Goal: Task Accomplishment & Management: Complete application form

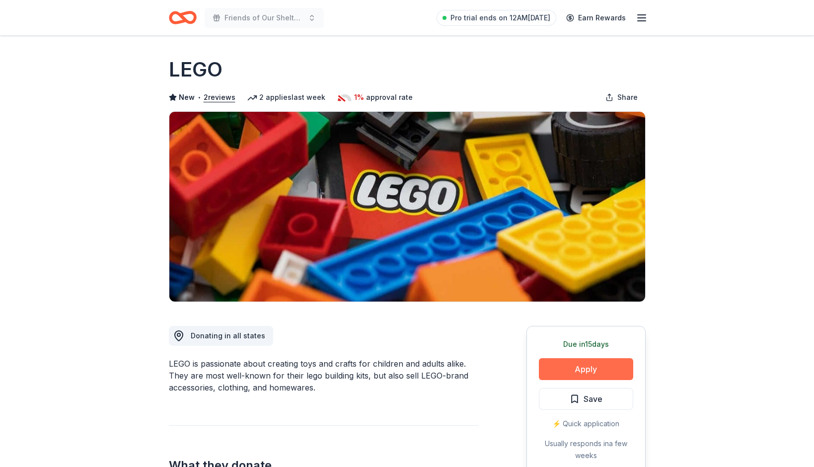
click at [583, 369] on button "Apply" at bounding box center [586, 369] width 94 height 22
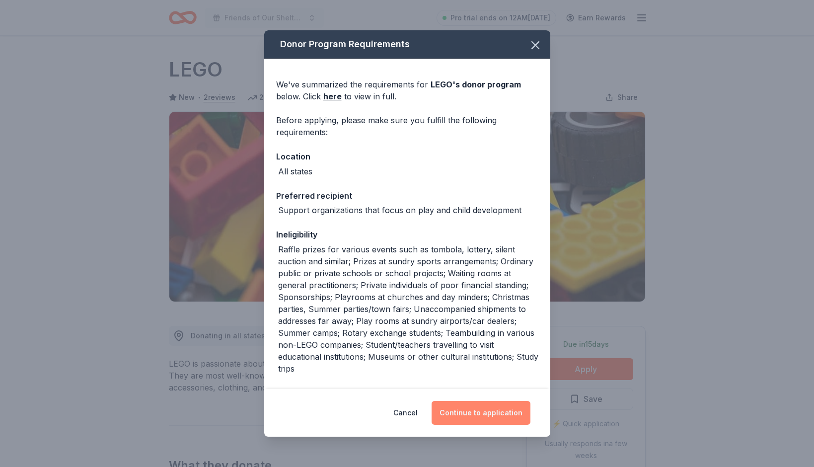
click at [478, 417] on button "Continue to application" at bounding box center [480, 413] width 99 height 24
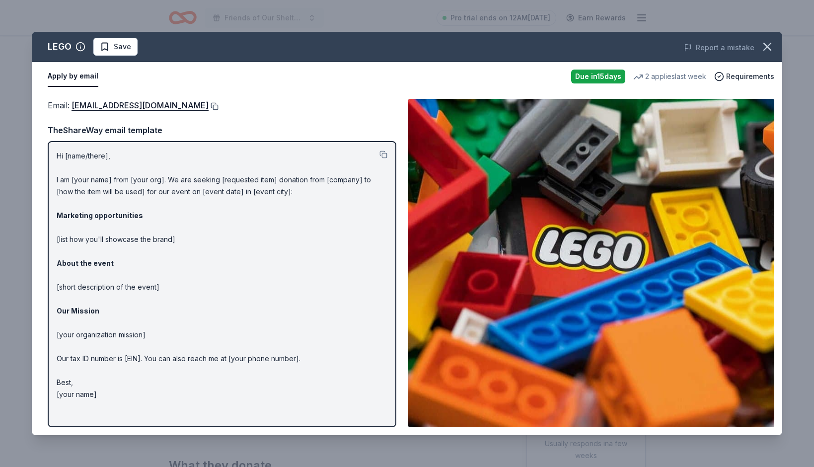
click at [209, 107] on button at bounding box center [214, 106] width 10 height 8
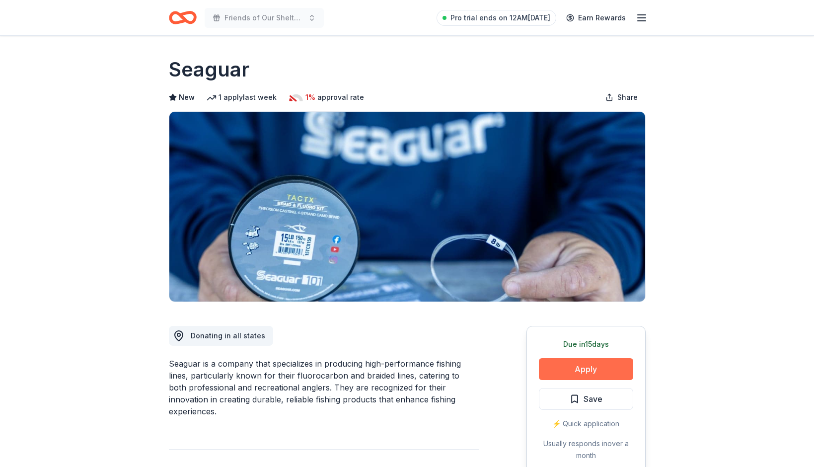
click at [585, 366] on button "Apply" at bounding box center [586, 369] width 94 height 22
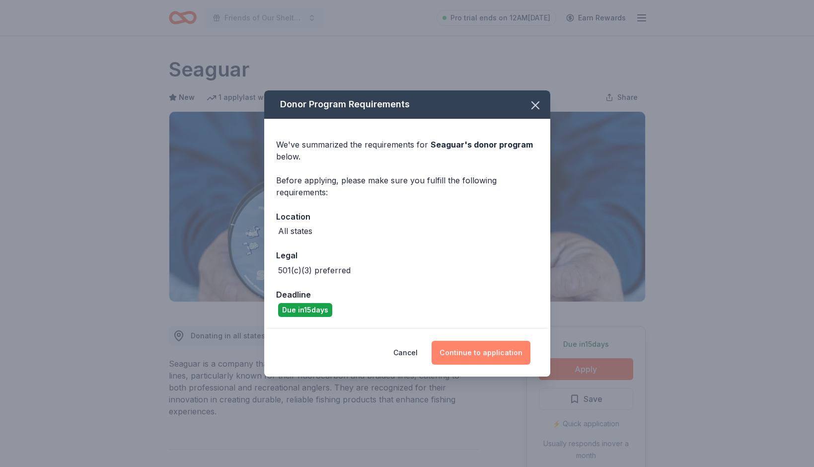
click at [484, 353] on button "Continue to application" at bounding box center [480, 353] width 99 height 24
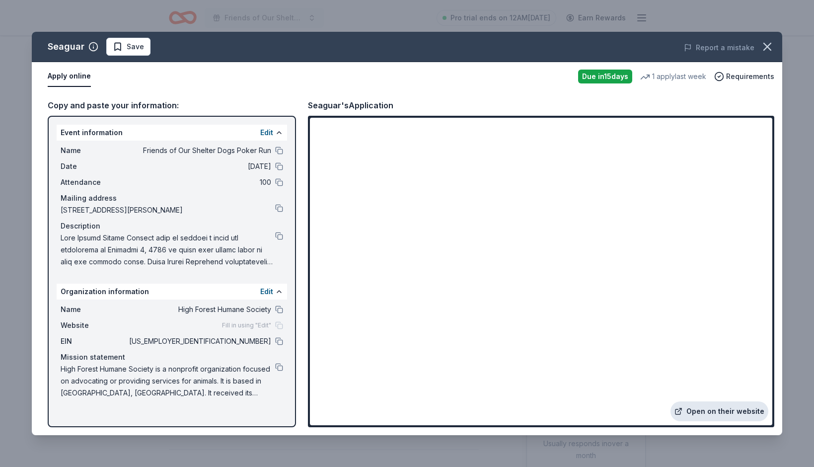
click at [725, 405] on link "Open on their website" at bounding box center [719, 411] width 98 height 20
click at [280, 342] on button at bounding box center [279, 341] width 8 height 8
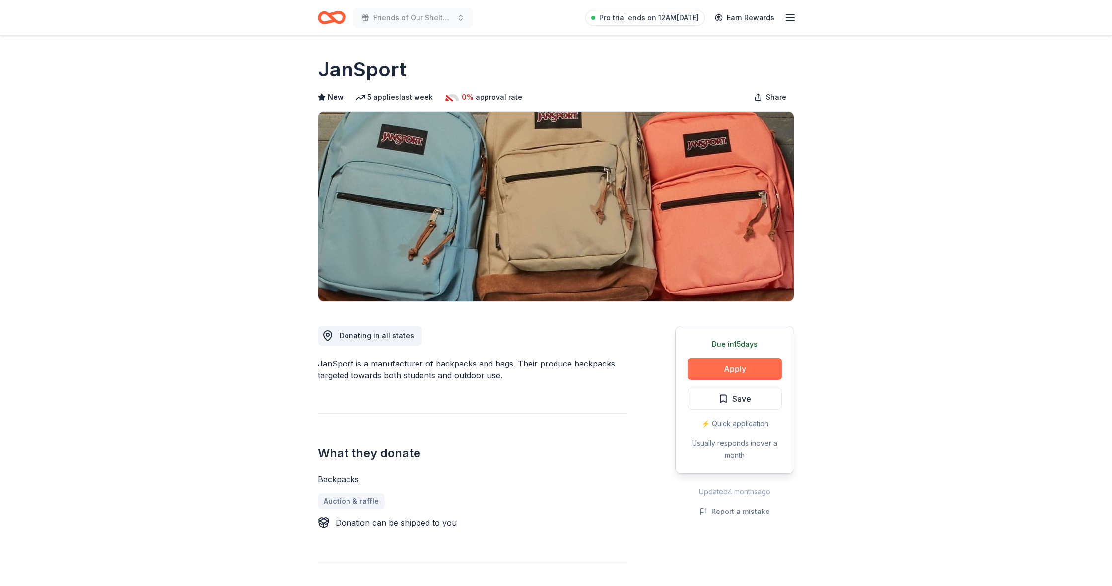
click at [725, 377] on button "Apply" at bounding box center [735, 369] width 94 height 22
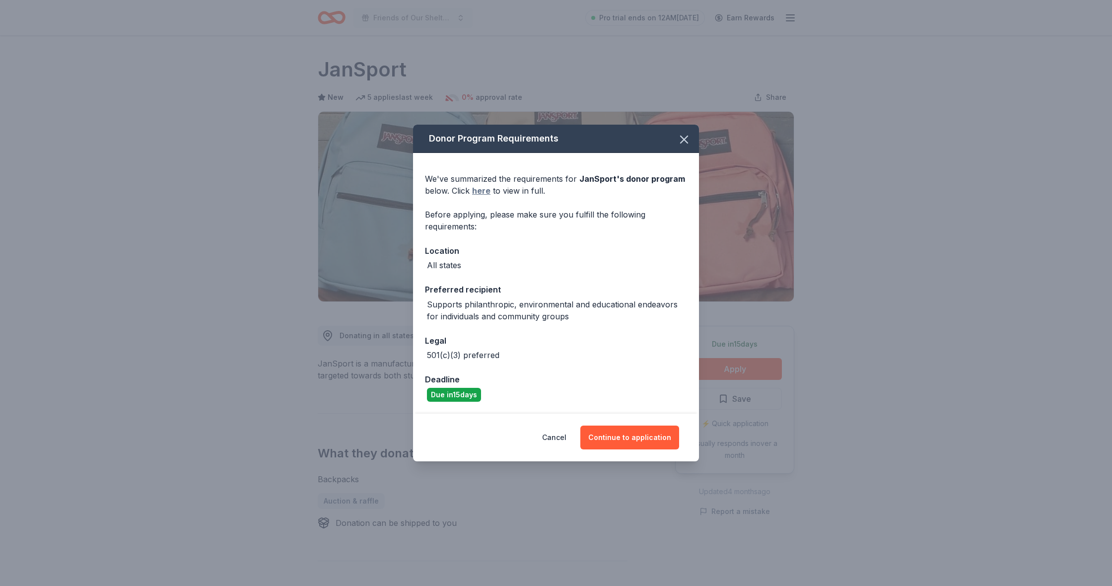
click at [480, 191] on link "here" at bounding box center [481, 191] width 18 height 12
click at [625, 442] on button "Continue to application" at bounding box center [629, 437] width 99 height 24
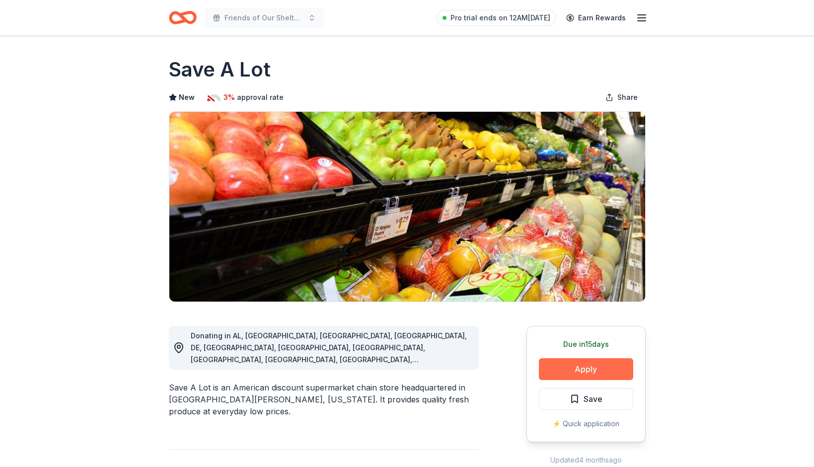
click at [565, 367] on button "Apply" at bounding box center [586, 369] width 94 height 22
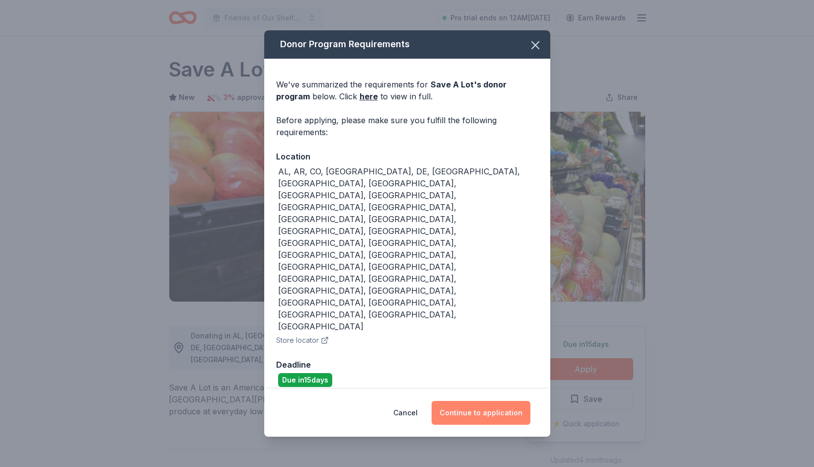
click at [470, 401] on button "Continue to application" at bounding box center [480, 413] width 99 height 24
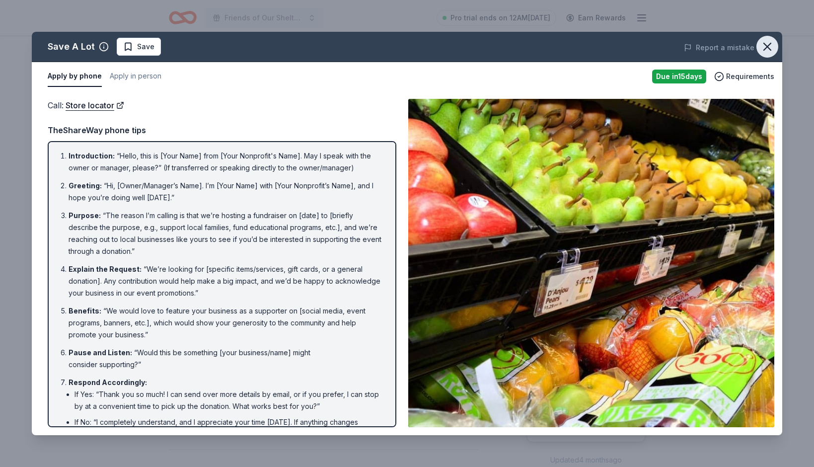
click at [768, 44] on icon "button" at bounding box center [767, 47] width 14 height 14
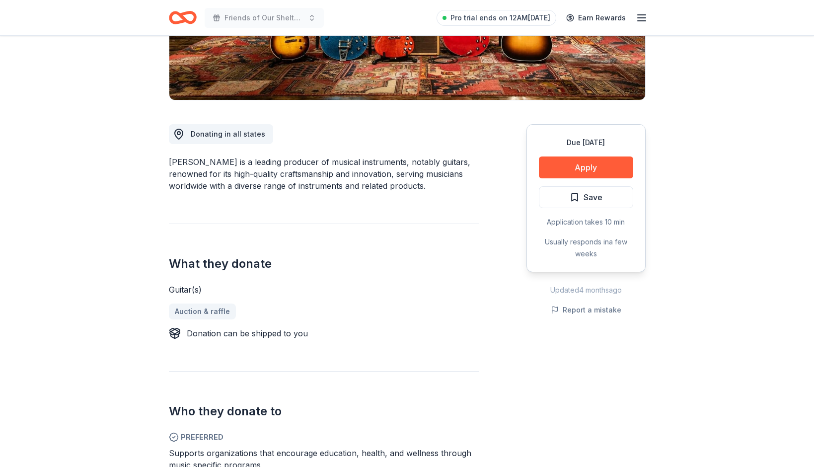
scroll to position [203, 0]
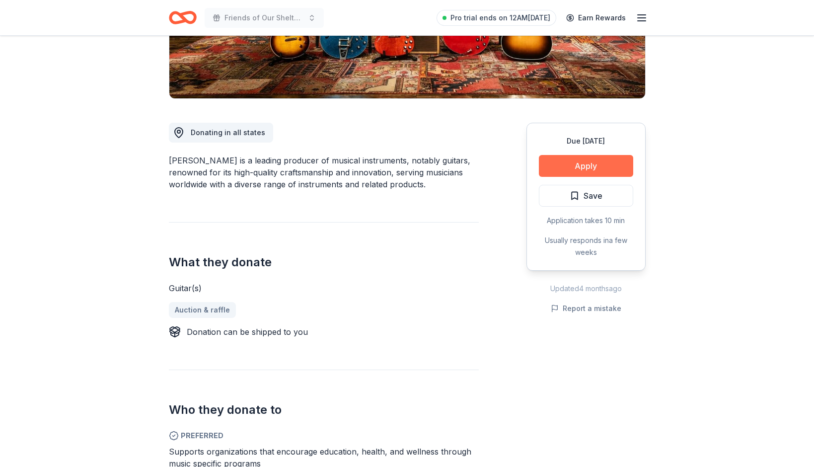
click at [571, 165] on button "Apply" at bounding box center [586, 166] width 94 height 22
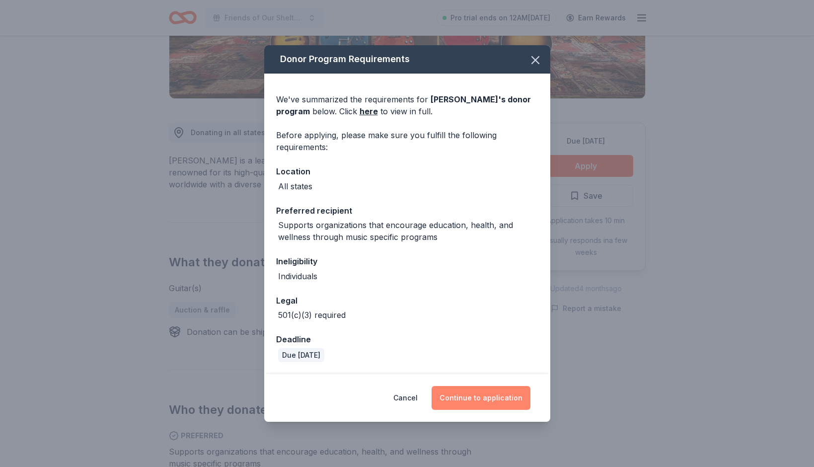
click at [471, 401] on button "Continue to application" at bounding box center [480, 398] width 99 height 24
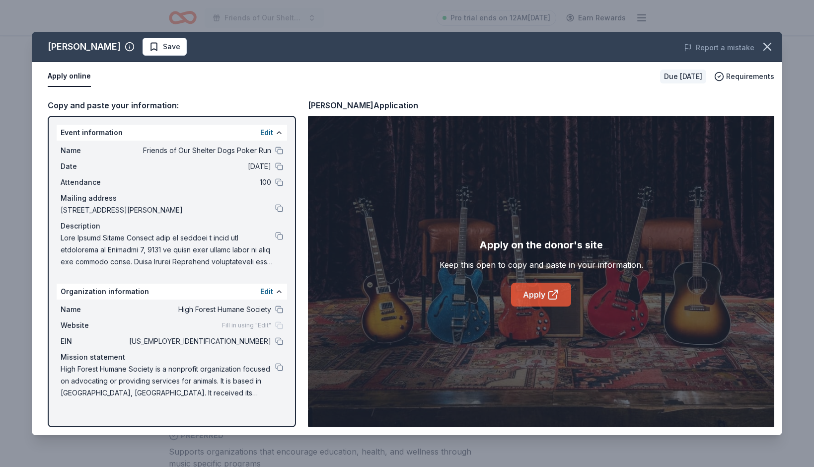
click at [535, 300] on link "Apply" at bounding box center [541, 294] width 60 height 24
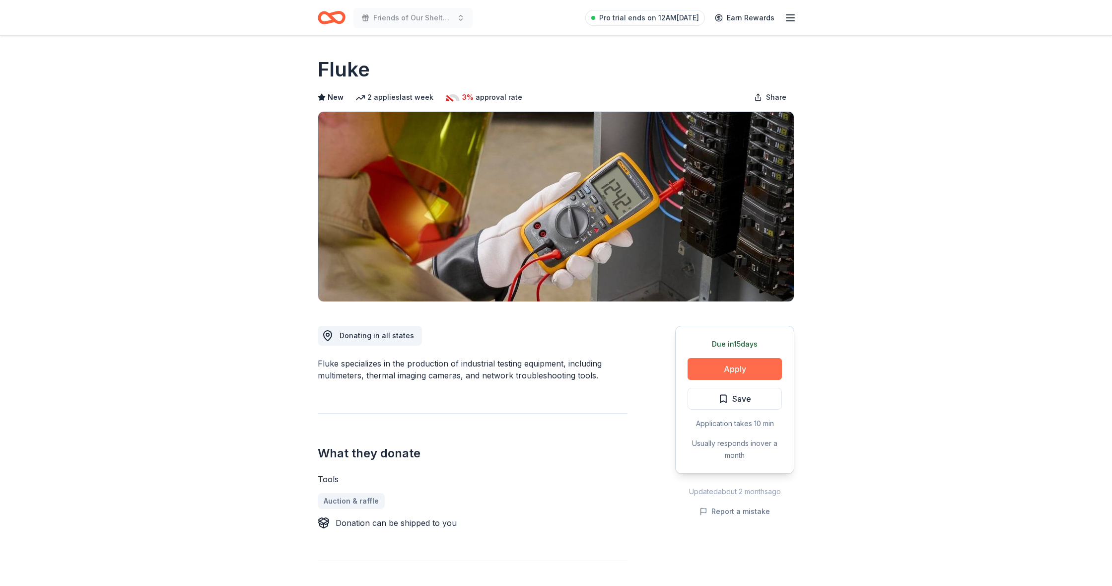
click at [743, 374] on button "Apply" at bounding box center [735, 369] width 94 height 22
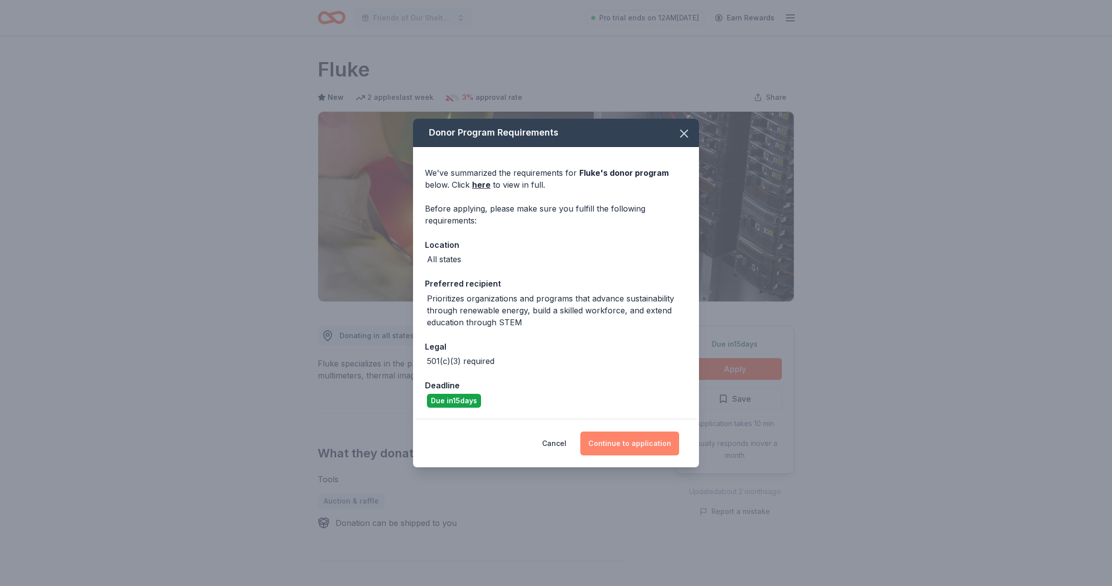
click at [634, 449] on button "Continue to application" at bounding box center [629, 443] width 99 height 24
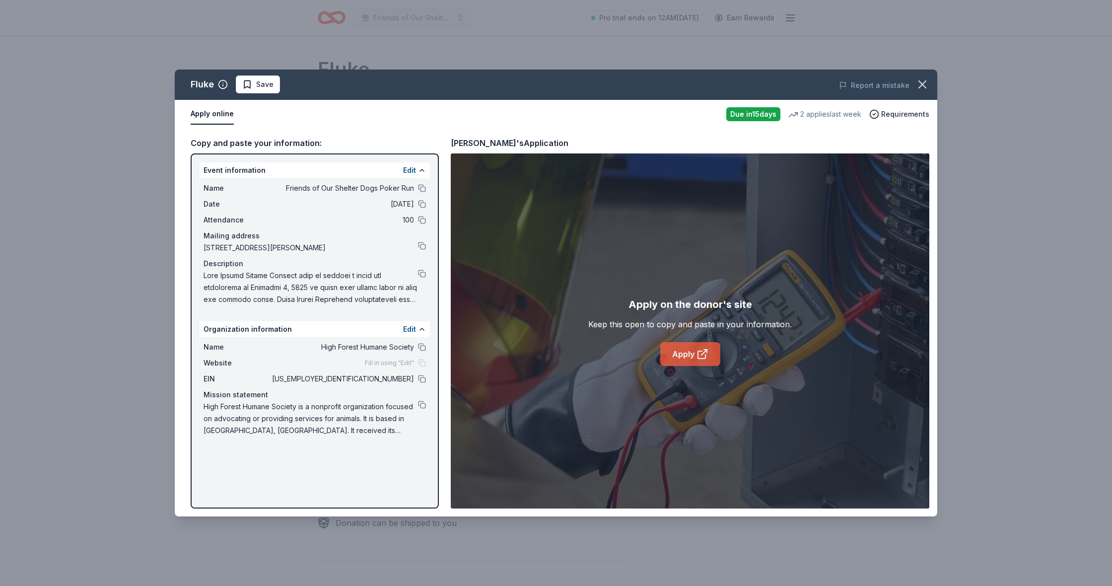
click at [684, 353] on link "Apply" at bounding box center [690, 354] width 60 height 24
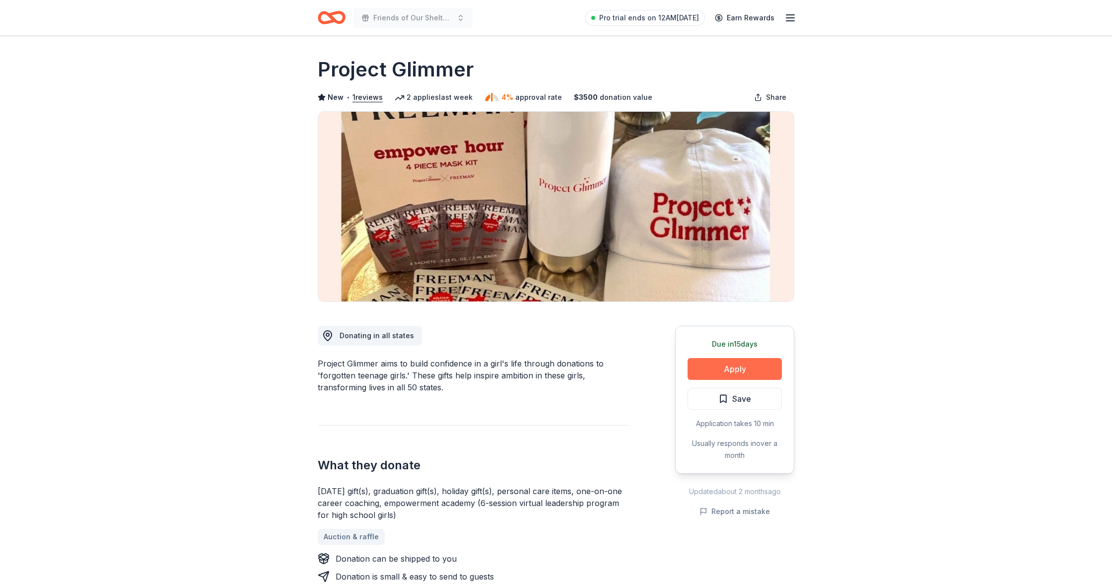
click at [729, 374] on button "Apply" at bounding box center [735, 369] width 94 height 22
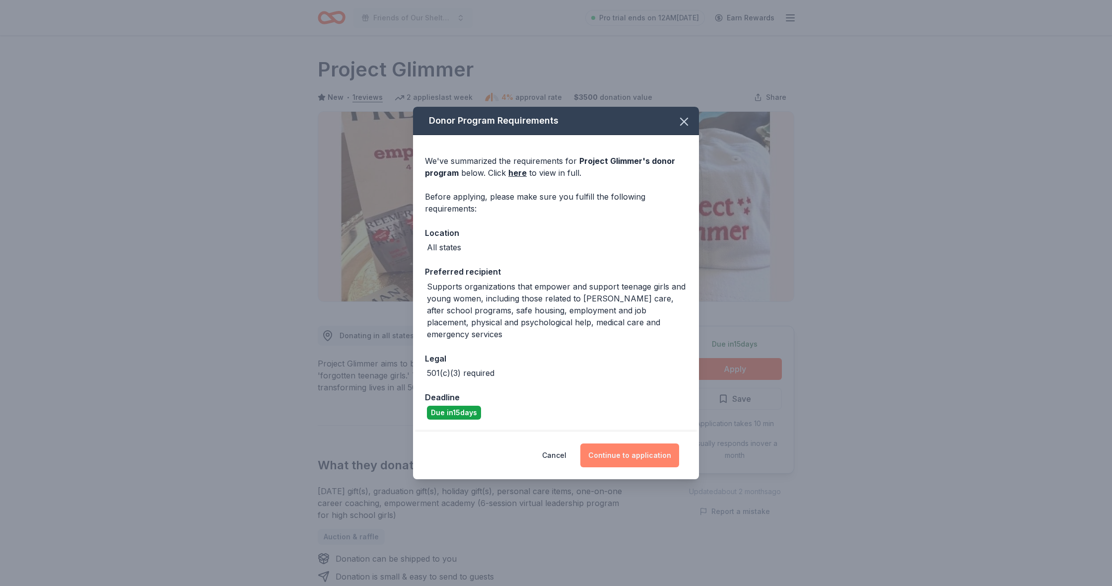
click at [642, 449] on button "Continue to application" at bounding box center [629, 455] width 99 height 24
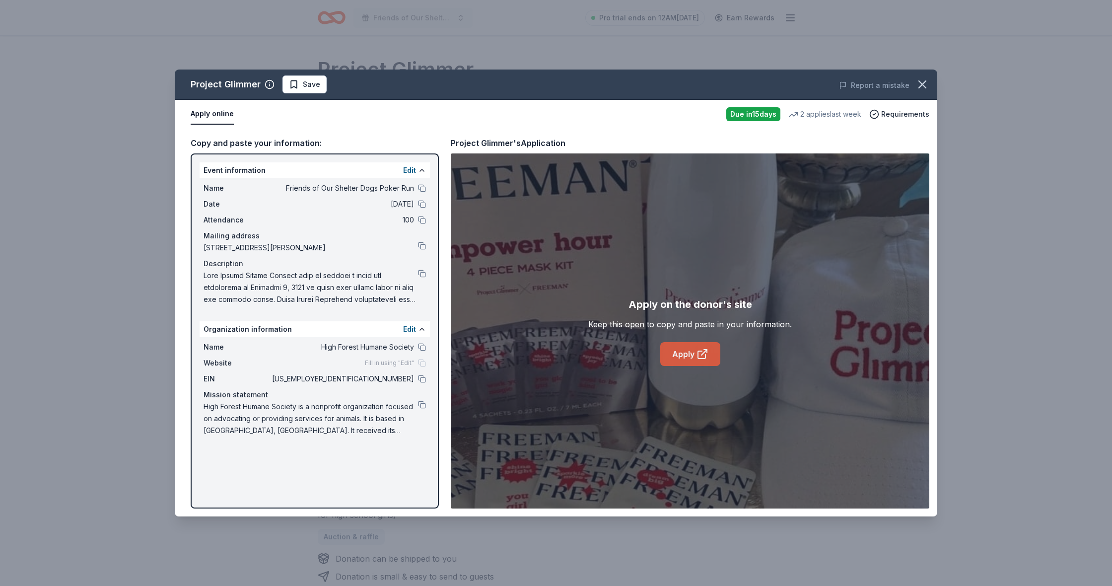
click at [699, 358] on icon at bounding box center [701, 354] width 7 height 7
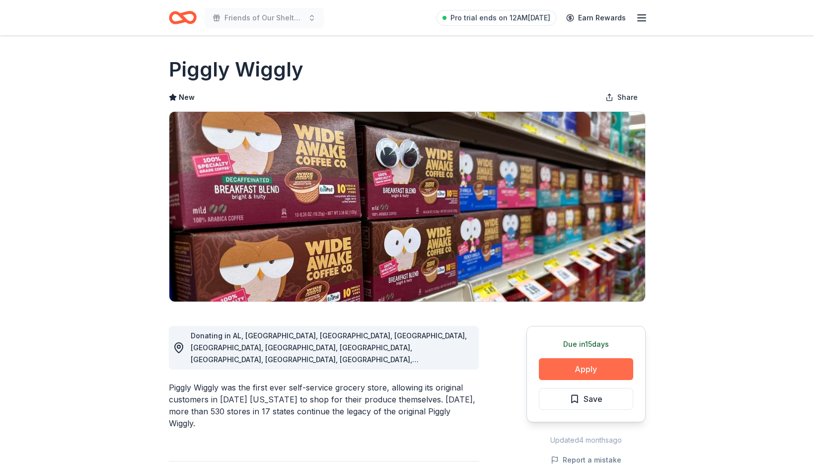
click at [610, 362] on button "Apply" at bounding box center [586, 369] width 94 height 22
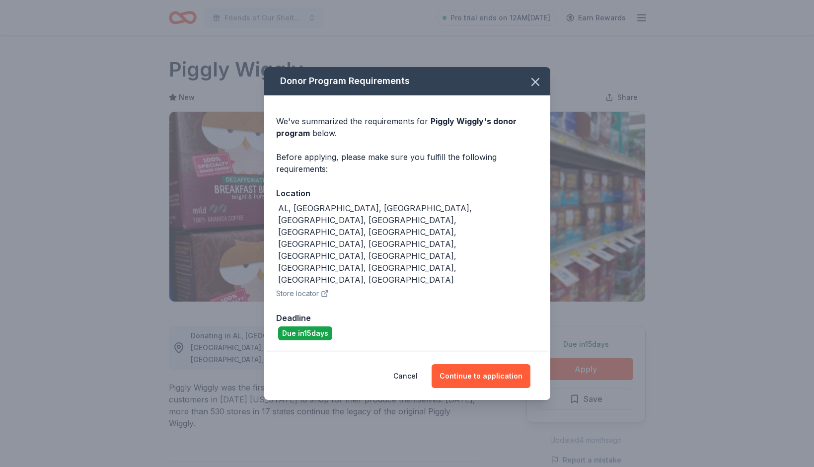
click at [468, 352] on div "Cancel Continue to application" at bounding box center [407, 376] width 286 height 48
click at [465, 364] on button "Continue to application" at bounding box center [480, 376] width 99 height 24
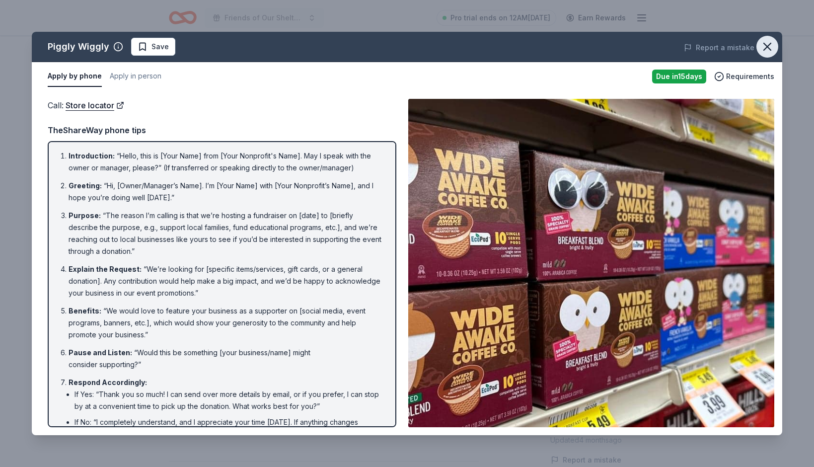
click at [769, 49] on icon "button" at bounding box center [767, 46] width 7 height 7
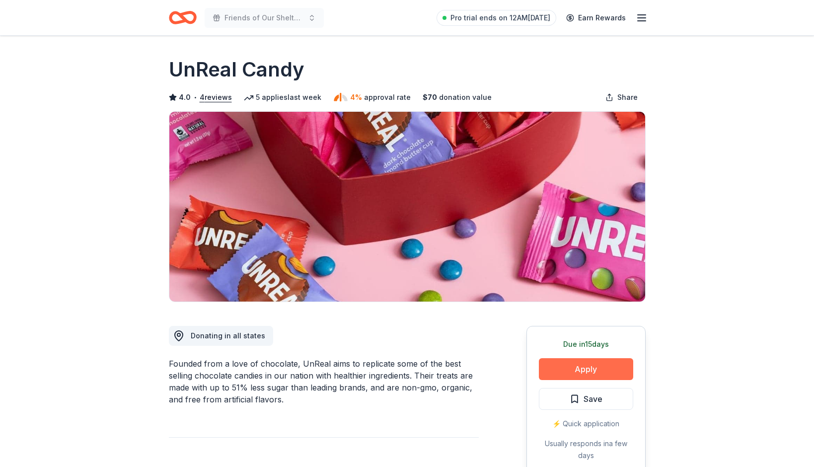
click at [613, 369] on button "Apply" at bounding box center [586, 369] width 94 height 22
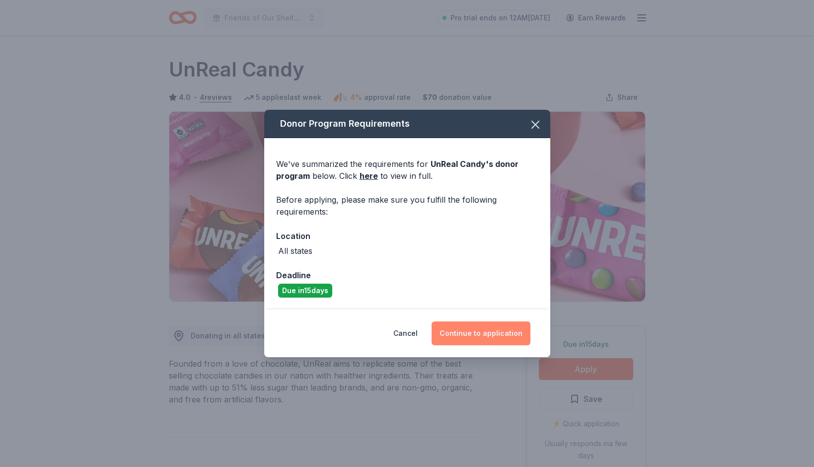
click at [469, 327] on button "Continue to application" at bounding box center [480, 333] width 99 height 24
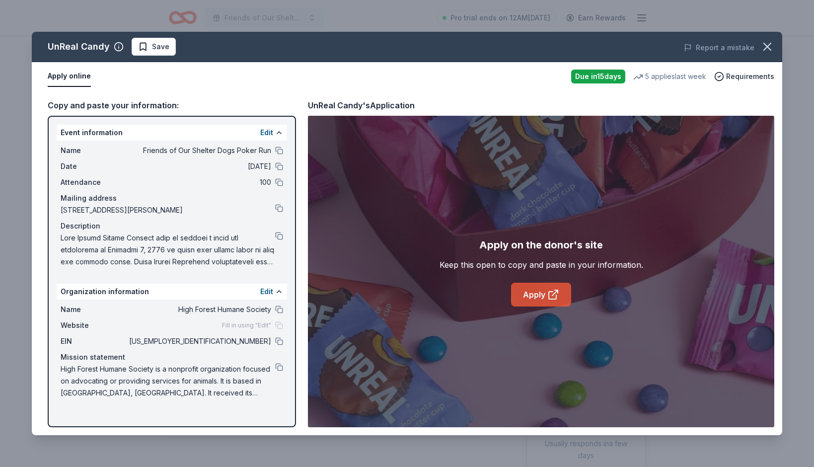
click at [518, 295] on link "Apply" at bounding box center [541, 294] width 60 height 24
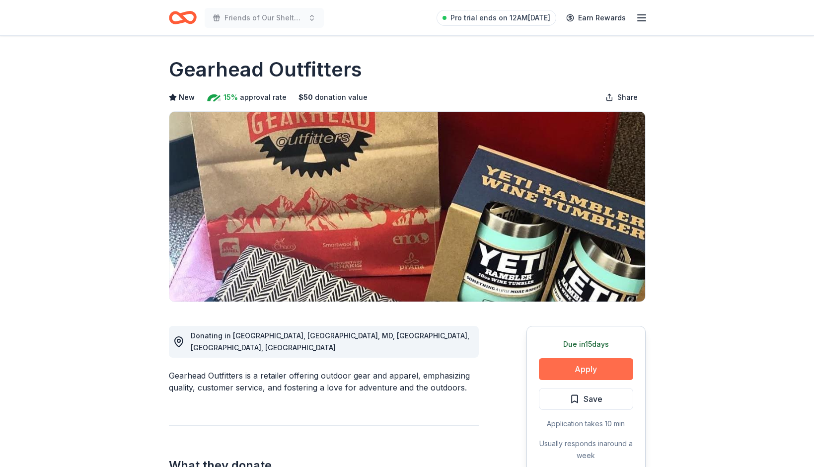
click at [587, 369] on button "Apply" at bounding box center [586, 369] width 94 height 22
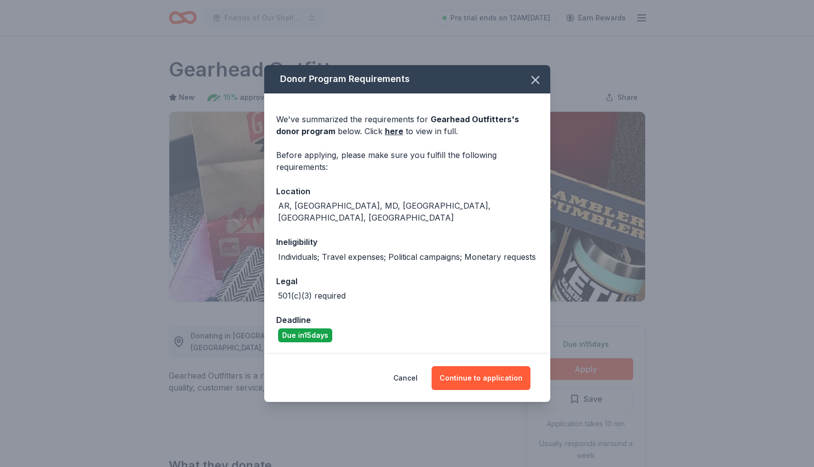
click at [105, 272] on div "Donor Program Requirements We've summarized the requirements for Gearhead Outfi…" at bounding box center [407, 233] width 814 height 467
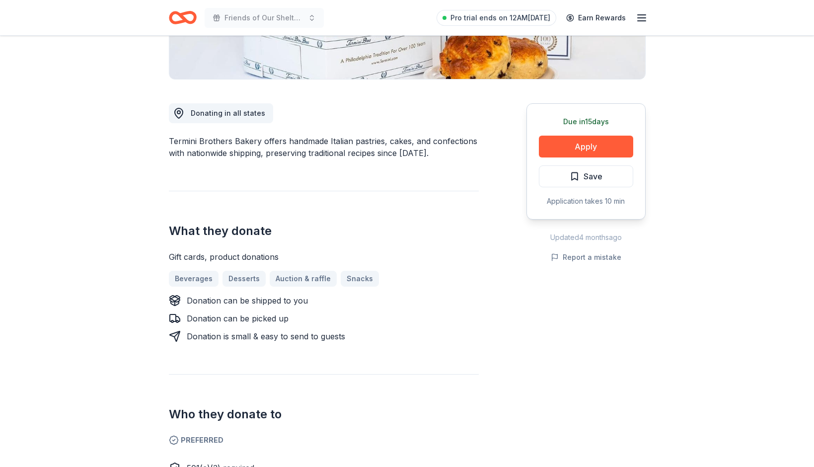
scroll to position [233, 0]
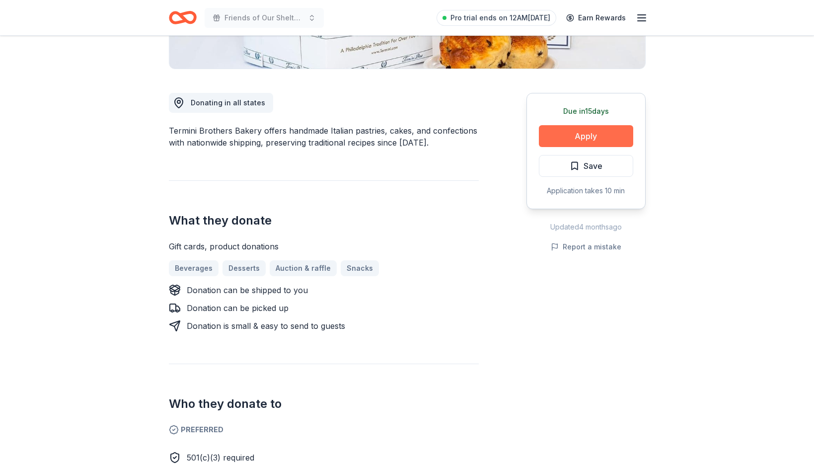
click at [600, 138] on button "Apply" at bounding box center [586, 136] width 94 height 22
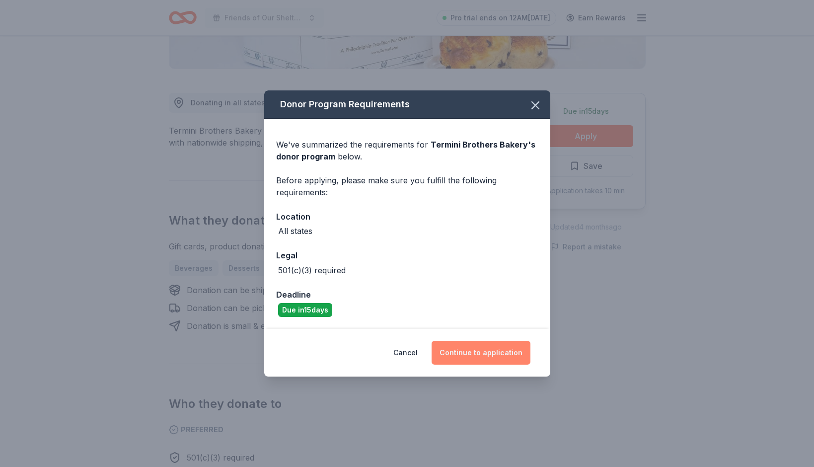
click at [465, 357] on button "Continue to application" at bounding box center [480, 353] width 99 height 24
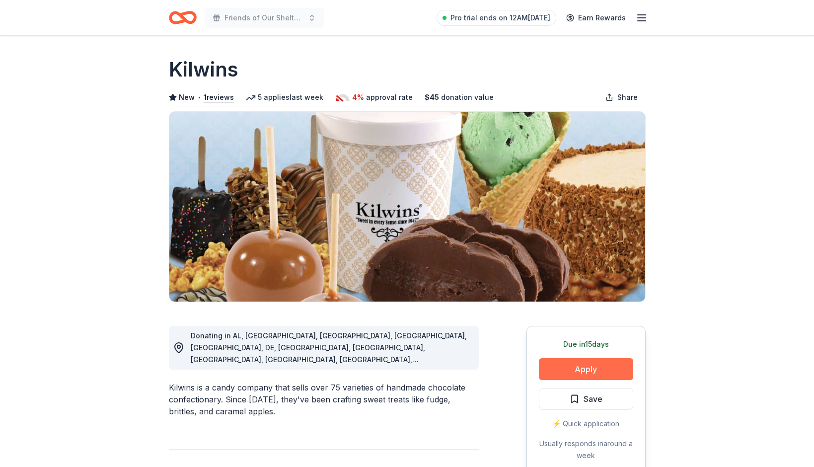
click at [577, 371] on button "Apply" at bounding box center [586, 369] width 94 height 22
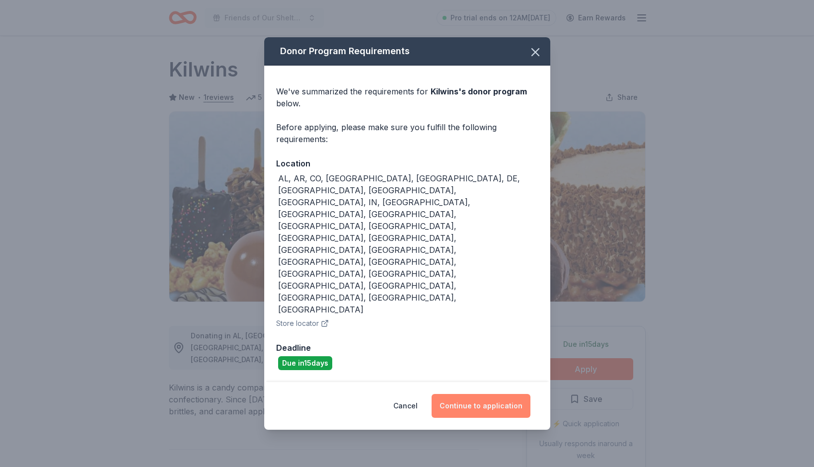
click at [485, 394] on button "Continue to application" at bounding box center [480, 406] width 99 height 24
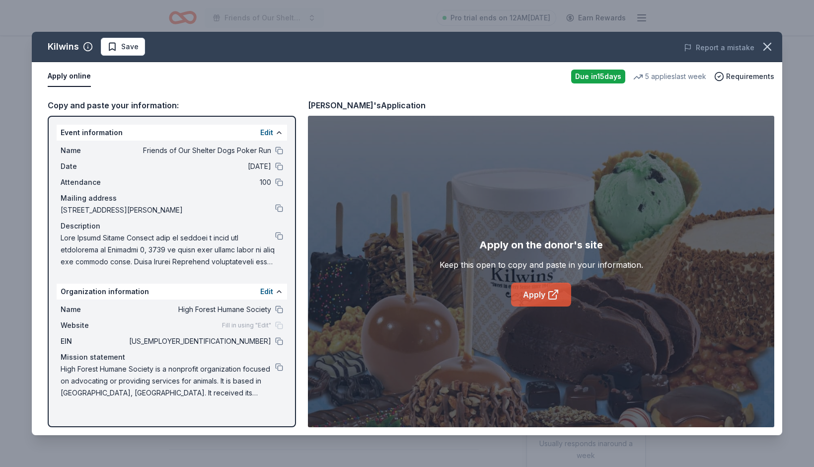
click at [537, 295] on link "Apply" at bounding box center [541, 294] width 60 height 24
